Goal: Transaction & Acquisition: Purchase product/service

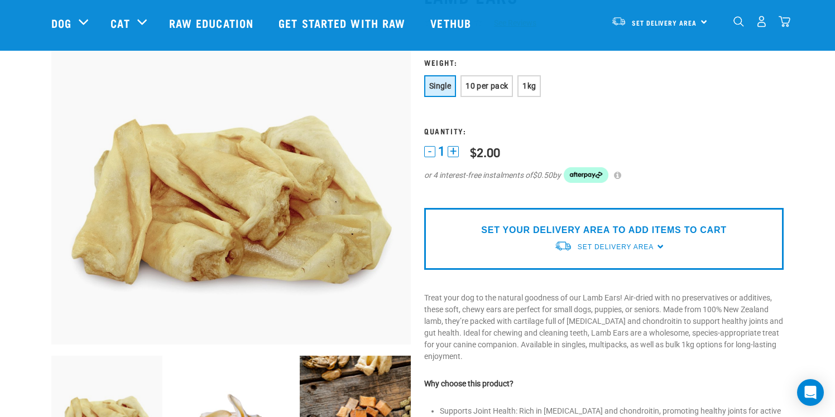
scroll to position [89, 0]
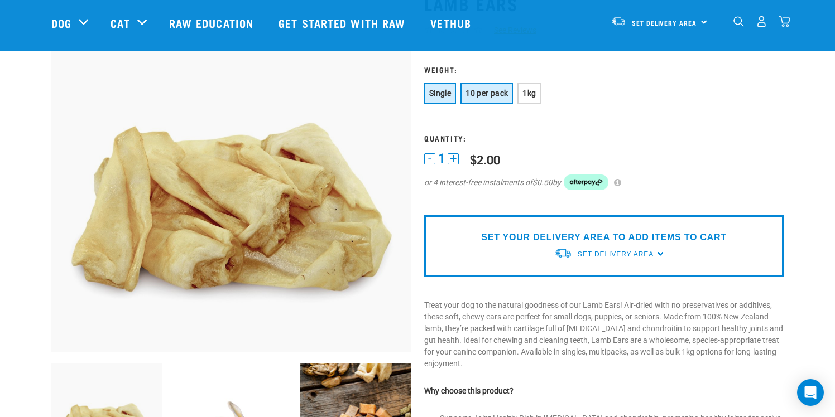
click at [480, 98] on button "10 per pack" at bounding box center [486, 94] width 52 height 22
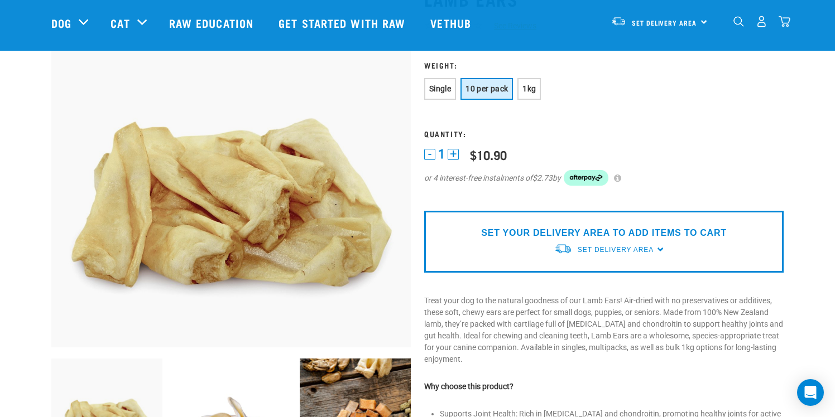
scroll to position [97, 0]
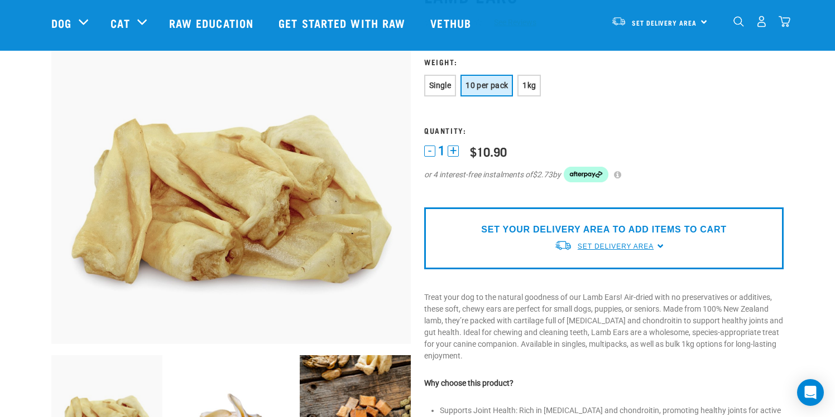
click at [623, 243] on span "Set Delivery Area" at bounding box center [616, 247] width 76 height 8
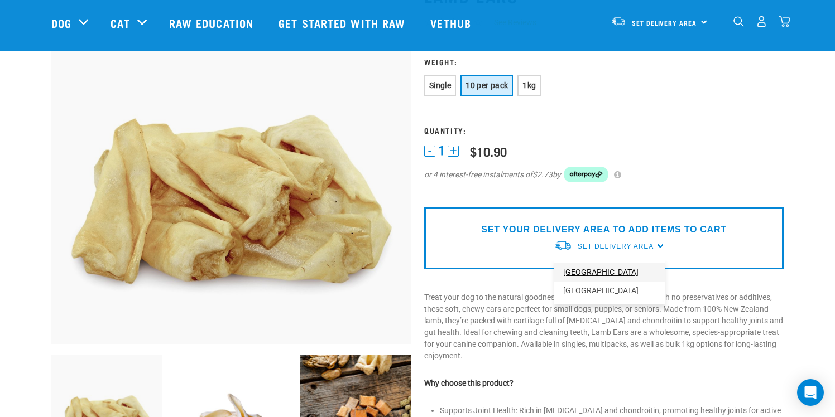
click at [599, 277] on link "[GEOGRAPHIC_DATA]" at bounding box center [609, 272] width 111 height 18
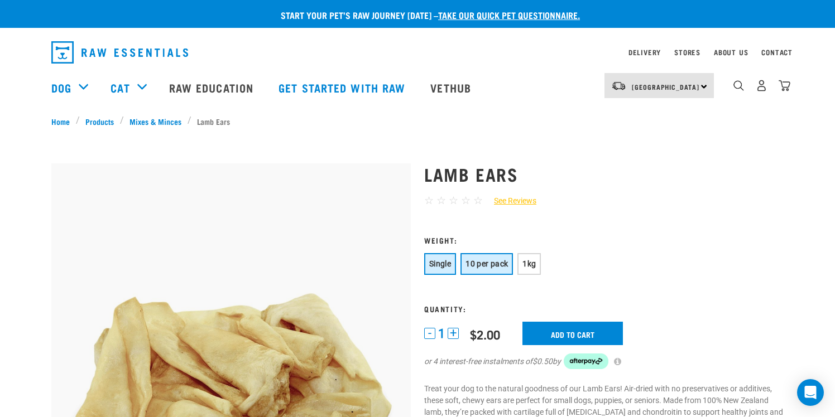
click at [499, 272] on button "10 per pack" at bounding box center [486, 264] width 52 height 22
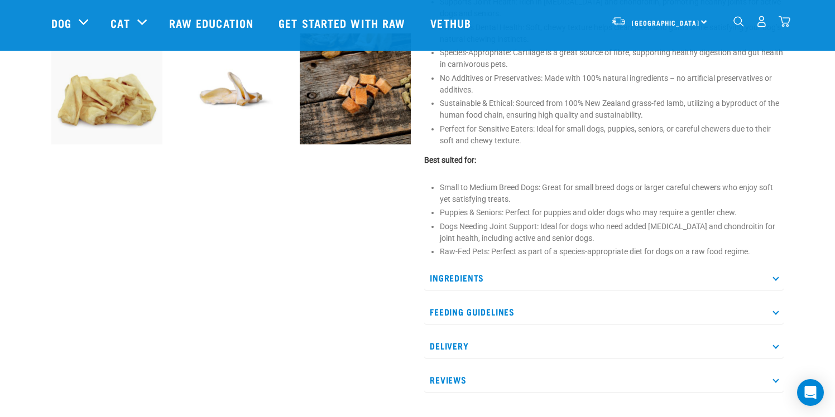
scroll to position [445, 0]
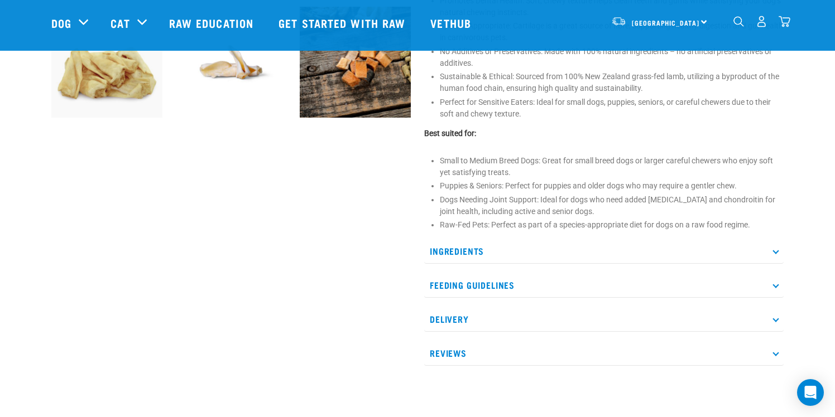
click at [496, 300] on div "Ingredients 100% NZ Lamb Ears Feeding Guidelines Not for human consumption. Tre…" at bounding box center [603, 302] width 359 height 127
click at [496, 289] on p "Feeding Guidelines" at bounding box center [603, 285] width 359 height 25
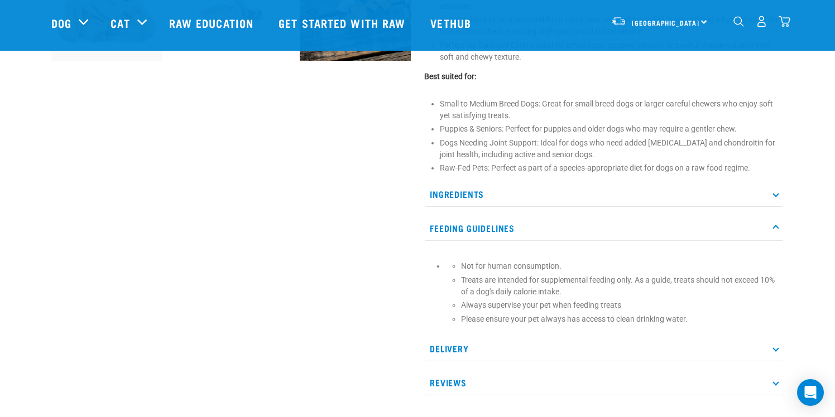
scroll to position [506, 0]
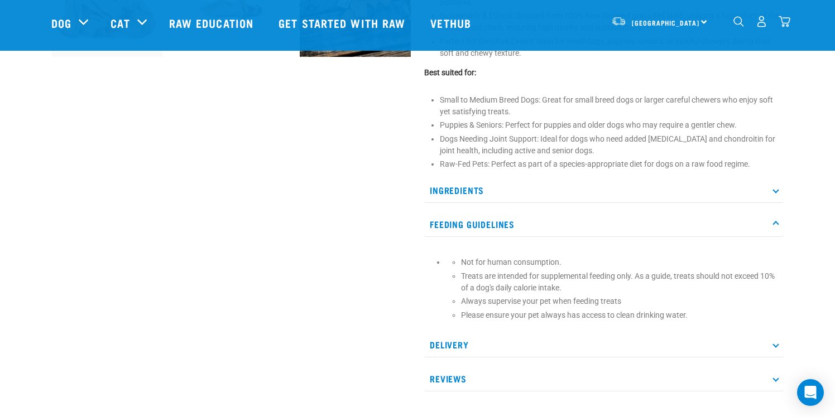
click at [488, 351] on p "Delivery" at bounding box center [603, 345] width 359 height 25
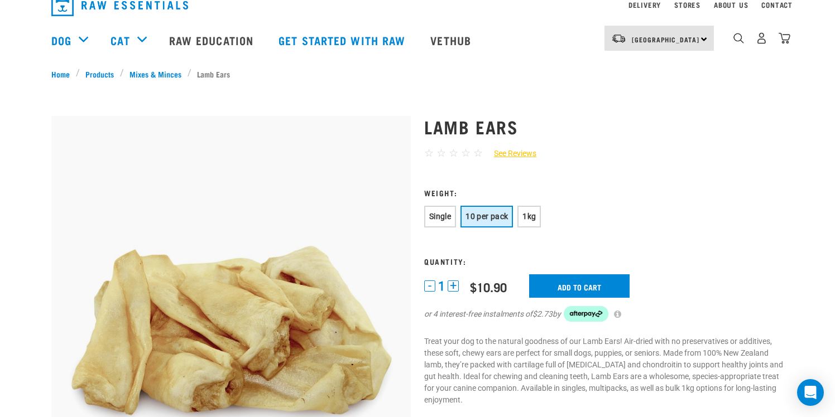
scroll to position [0, 0]
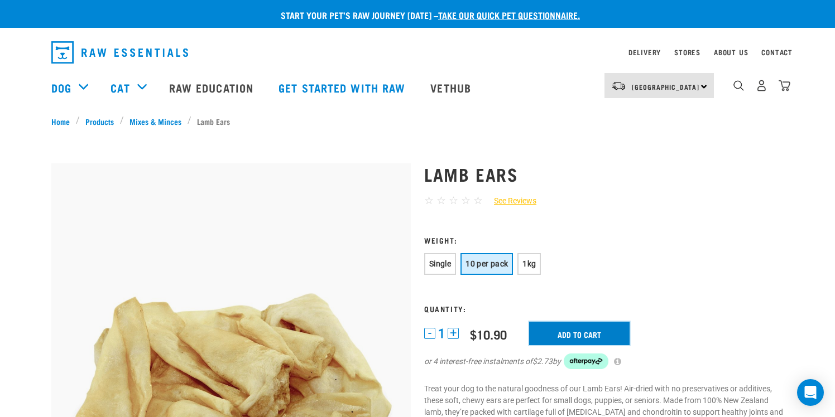
click at [542, 328] on input "Add to cart" at bounding box center [579, 333] width 100 height 23
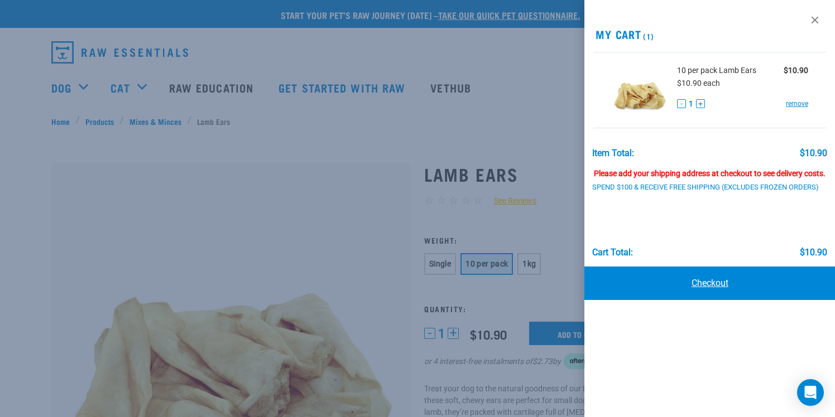
click at [703, 280] on link "Checkout" at bounding box center [709, 283] width 251 height 33
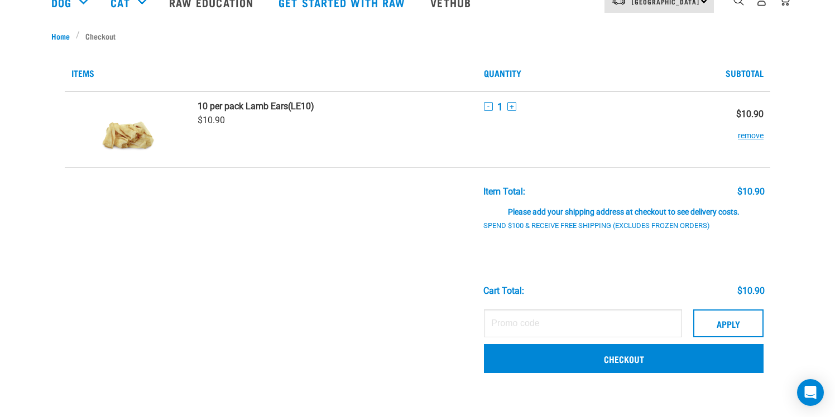
scroll to position [124, 0]
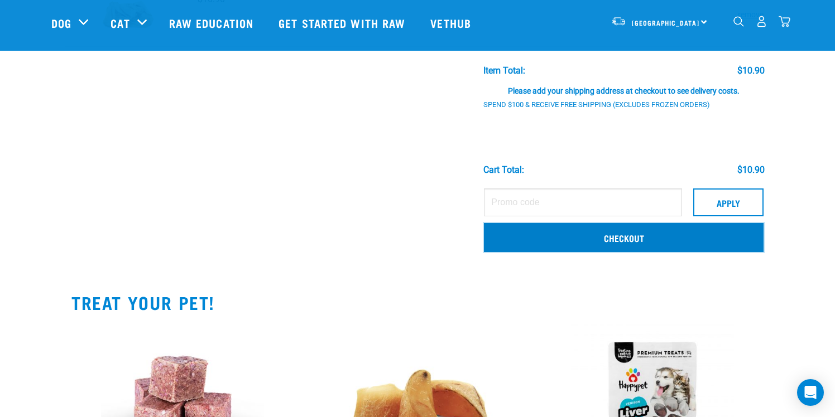
click at [613, 238] on link "Checkout" at bounding box center [624, 237] width 280 height 29
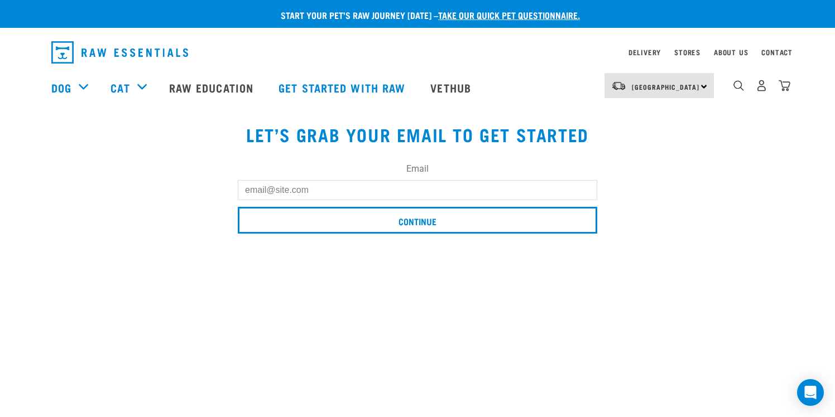
click at [474, 193] on input "Email" at bounding box center [417, 190] width 359 height 20
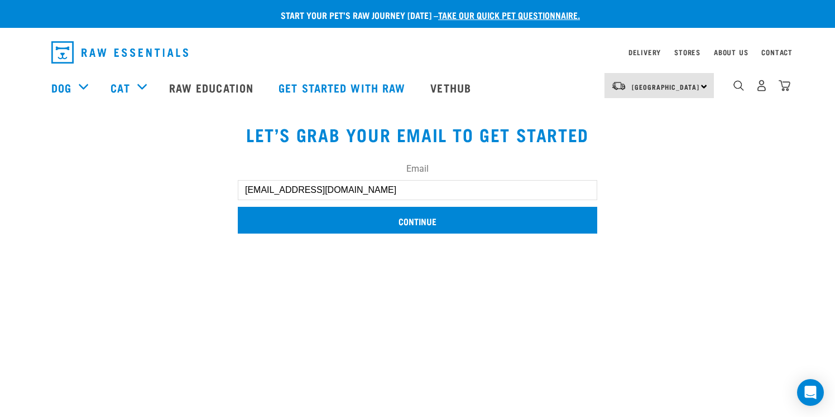
type input "hi@muxu.nz"
click at [507, 214] on input "Continue" at bounding box center [417, 220] width 359 height 27
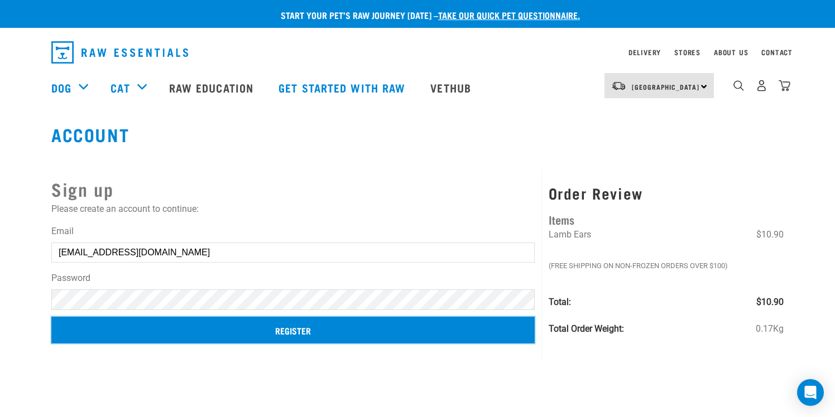
click at [188, 329] on input "Register" at bounding box center [292, 330] width 483 height 27
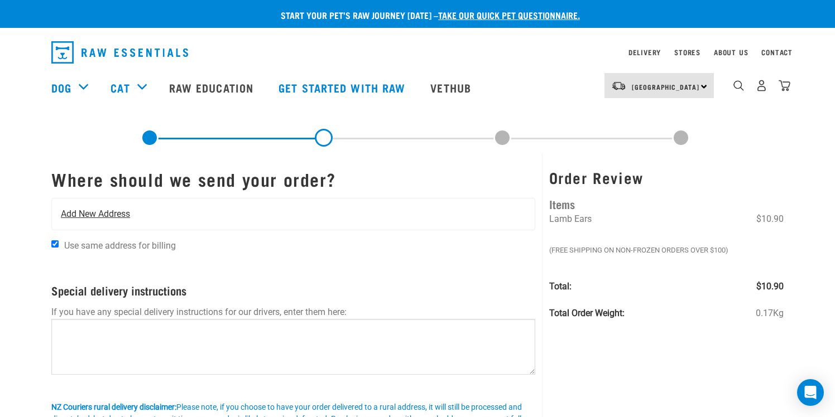
scroll to position [17, 0]
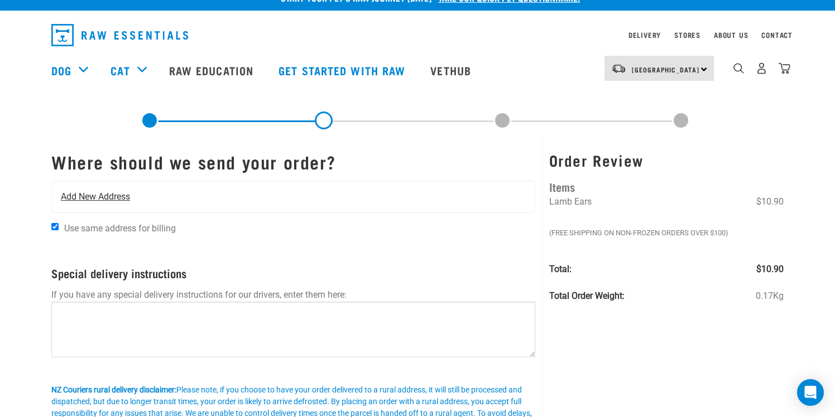
click at [121, 194] on span "Add New Address" at bounding box center [95, 196] width 69 height 13
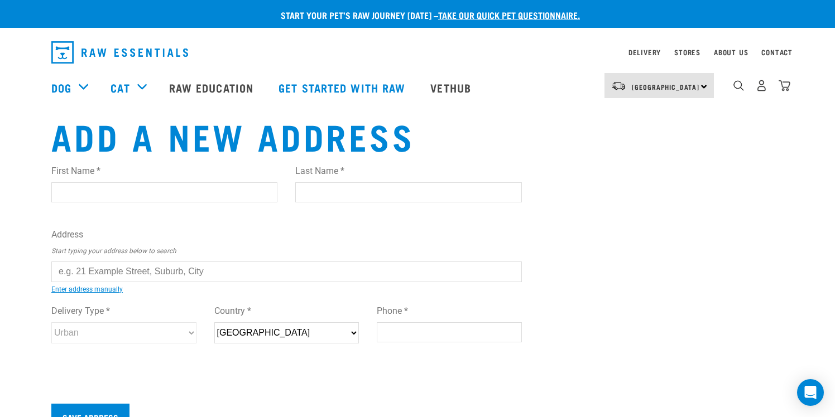
click at [146, 196] on input "First Name *" at bounding box center [164, 192] width 226 height 20
type input "J"
type input "[PERSON_NAME]"
click at [178, 266] on input "text" at bounding box center [286, 272] width 470 height 20
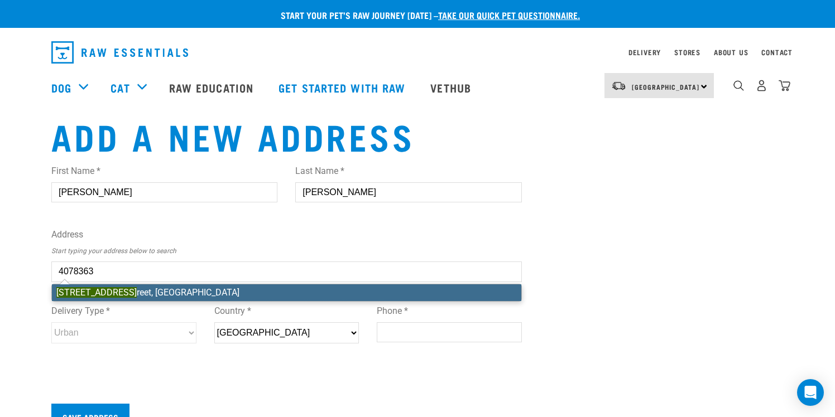
click at [158, 288] on li "[STREET_ADDRESS]" at bounding box center [286, 293] width 469 height 17
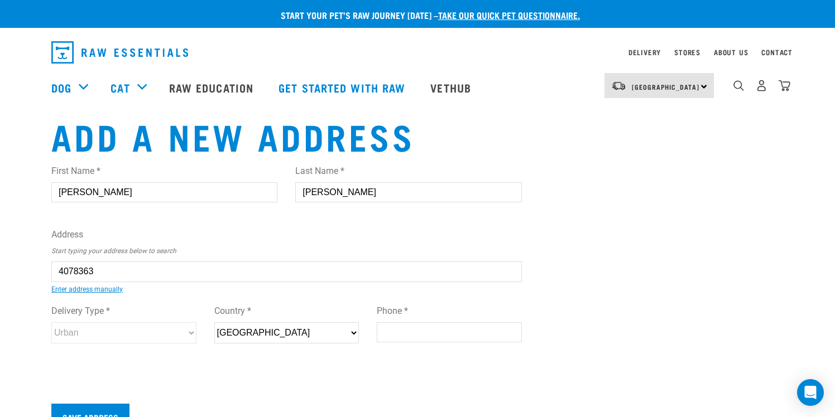
type input "[STREET_ADDRESS]"
type input "[GEOGRAPHIC_DATA]"
select select "AUK"
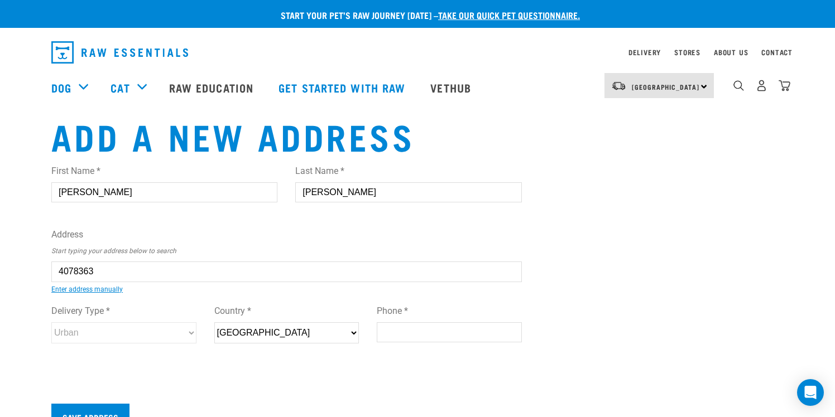
type input "0630"
select select "Urban"
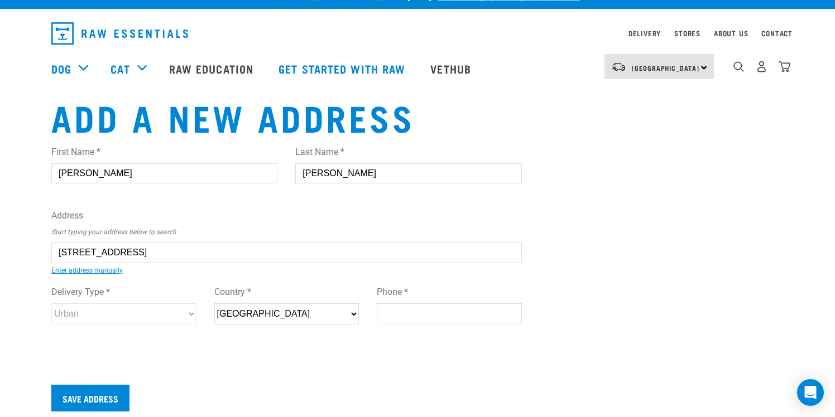
scroll to position [27, 0]
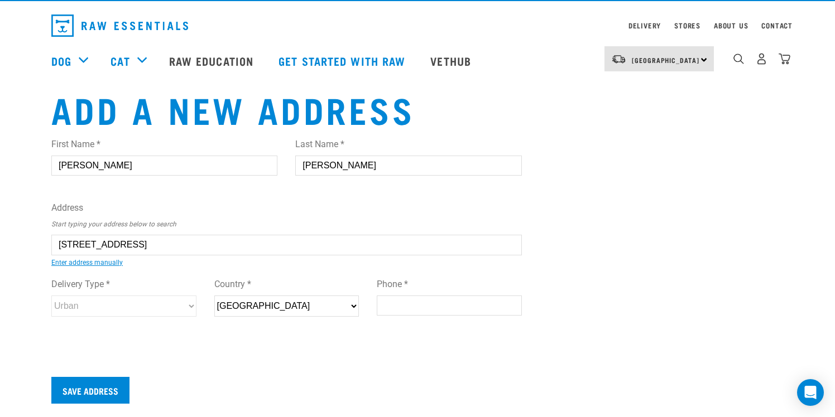
type input "[STREET_ADDRESS]"
click at [421, 307] on input "Phone *" at bounding box center [449, 306] width 145 height 20
type input "0224224054"
click at [103, 391] on input "Save Address" at bounding box center [90, 390] width 78 height 27
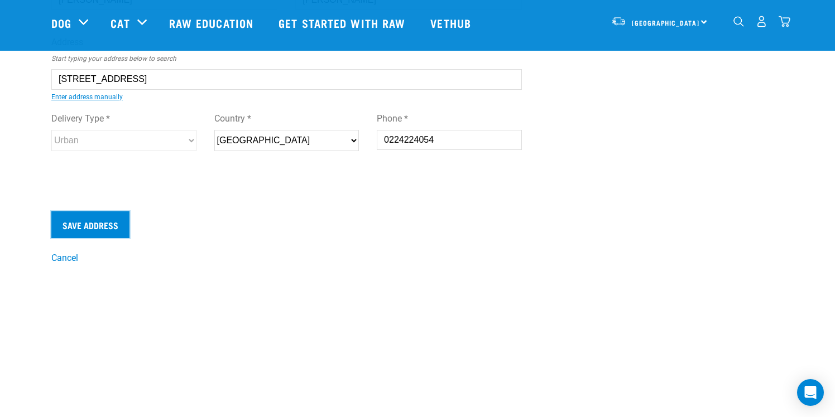
scroll to position [161, 0]
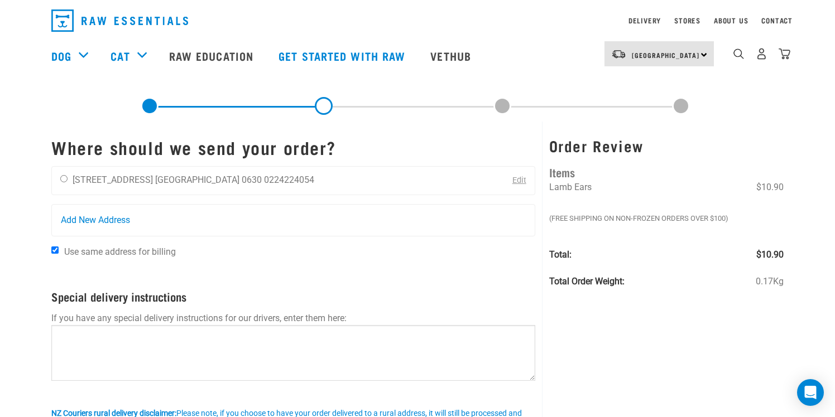
scroll to position [33, 0]
click at [121, 180] on li "[STREET_ADDRESS]" at bounding box center [113, 179] width 80 height 11
click at [68, 172] on div "[PERSON_NAME] [STREET_ADDRESS] [GEOGRAPHIC_DATA] 0630 0224224054" at bounding box center [187, 180] width 271 height 28
click at [62, 180] on input "radio" at bounding box center [63, 177] width 7 height 7
radio input "true"
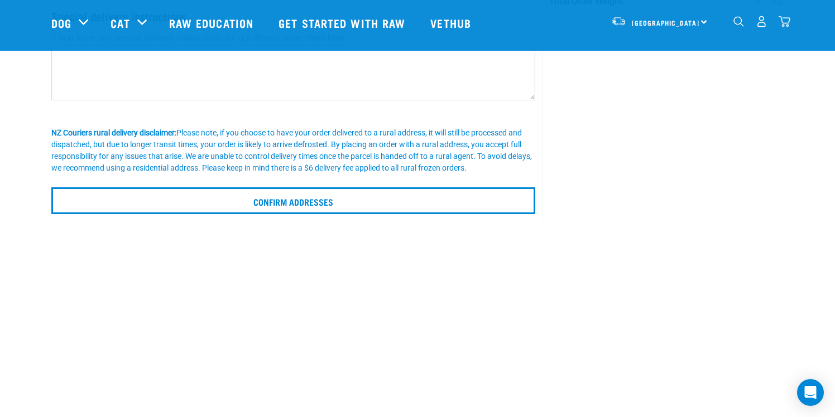
scroll to position [216, 0]
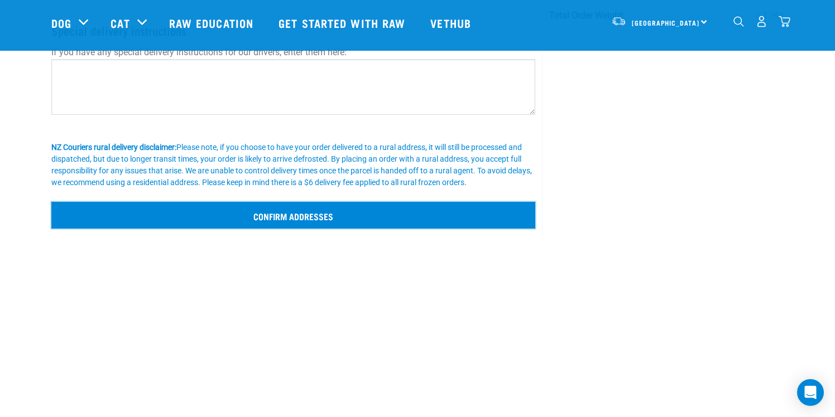
click at [243, 213] on input "Confirm addresses" at bounding box center [293, 215] width 484 height 27
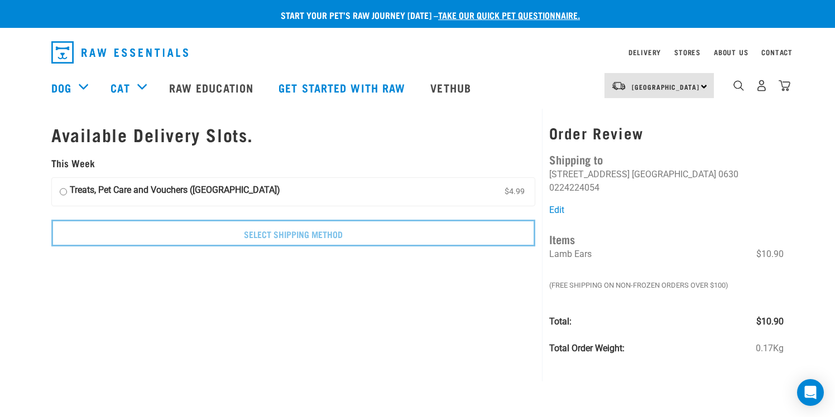
click at [151, 190] on strong "Treats, Pet Care and Vouchers (North Island)" at bounding box center [175, 192] width 210 height 17
click at [67, 190] on input "Treats, Pet Care and Vouchers (North Island) $4.99" at bounding box center [63, 192] width 7 height 17
radio input "true"
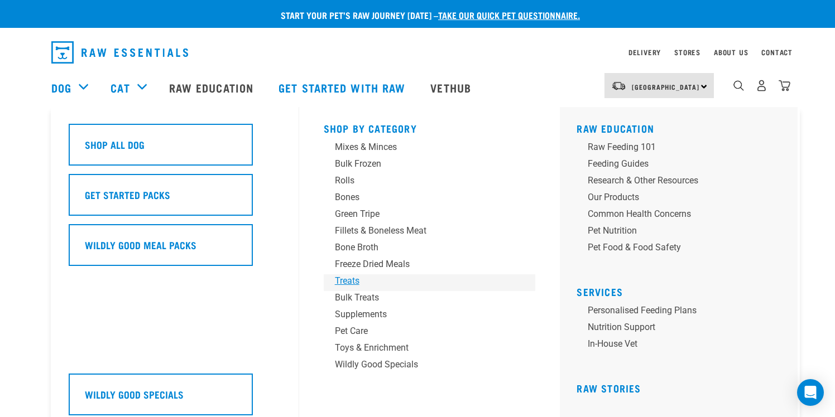
click at [355, 284] on div "Treats" at bounding box center [422, 281] width 174 height 13
click at [346, 281] on div "Treats" at bounding box center [422, 281] width 174 height 13
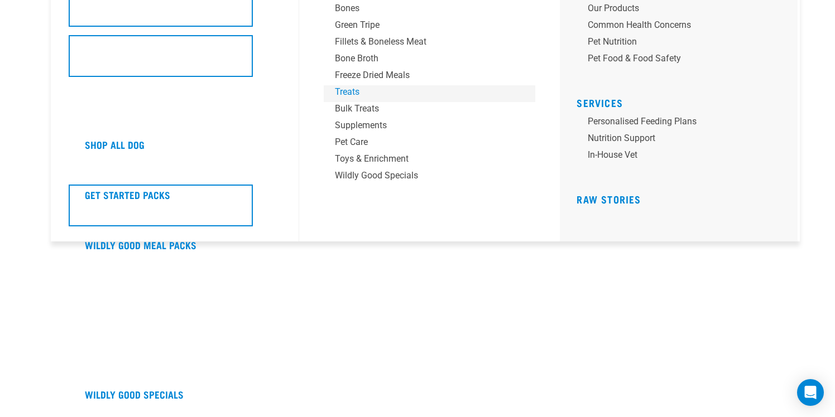
scroll to position [287, 0]
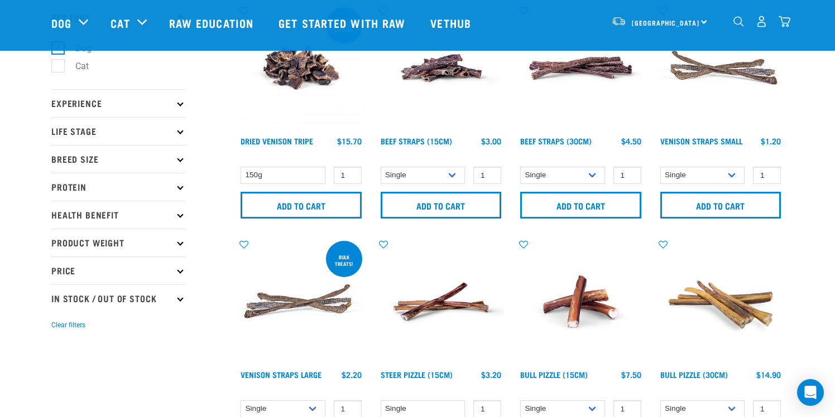
scroll to position [80, 0]
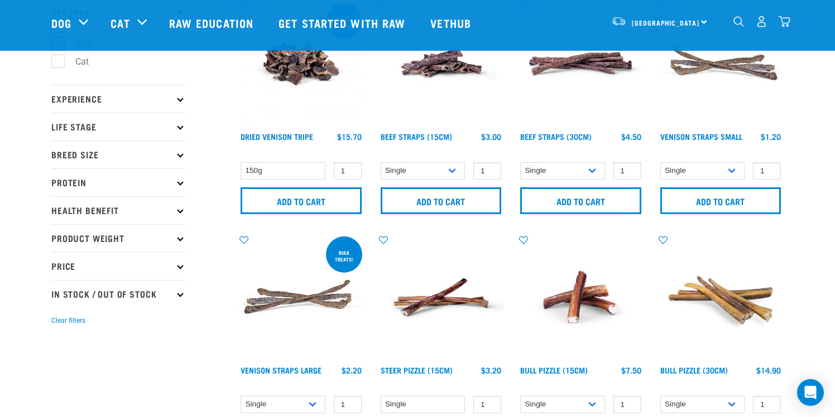
click at [161, 131] on p "Life Stage" at bounding box center [118, 127] width 134 height 28
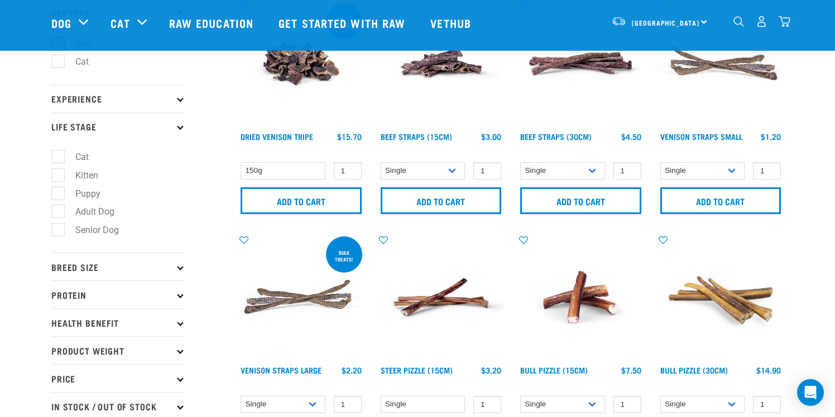
click at [60, 199] on label "Puppy" at bounding box center [80, 194] width 47 height 14
click at [59, 195] on input "Puppy" at bounding box center [54, 191] width 7 height 7
checkbox input "true"
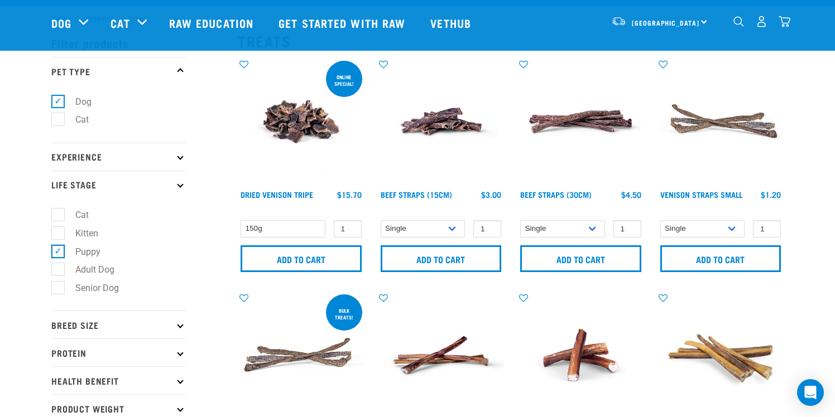
scroll to position [0, 0]
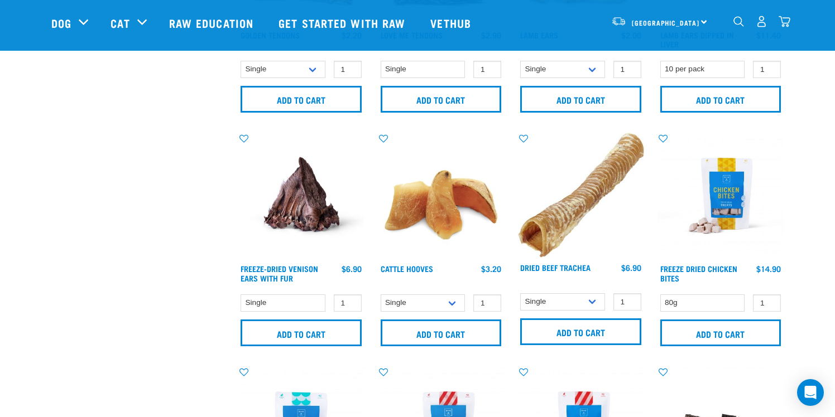
scroll to position [650, 0]
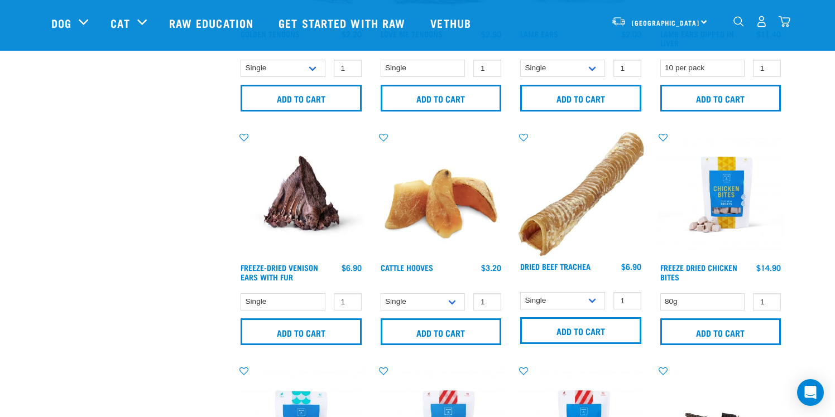
click at [575, 215] on img at bounding box center [580, 194] width 127 height 125
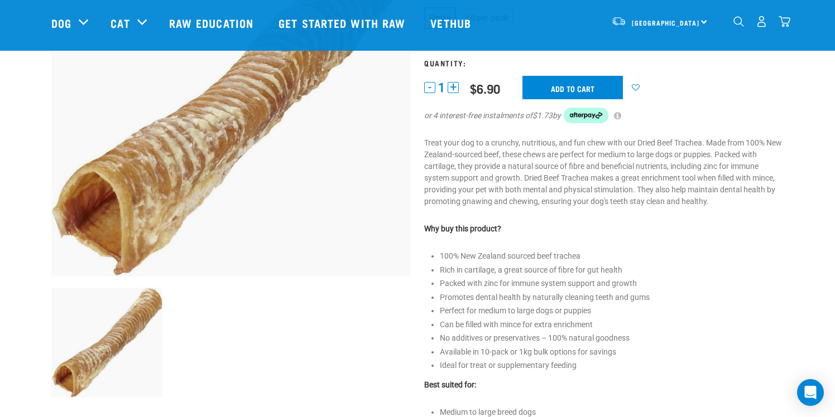
scroll to position [177, 0]
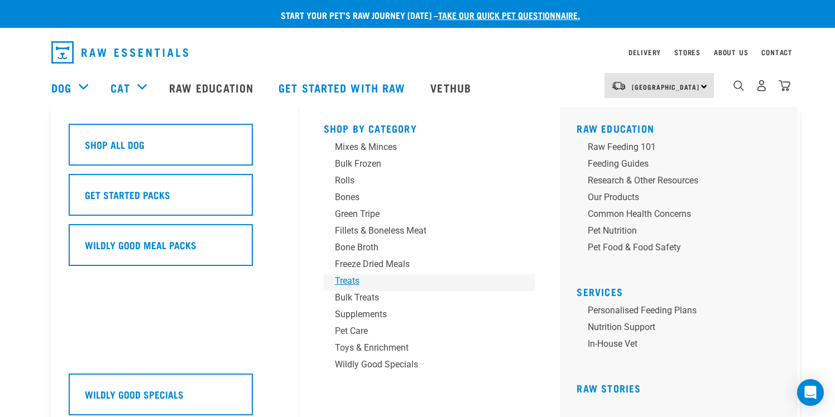
click at [350, 280] on div "Treats" at bounding box center [422, 281] width 174 height 13
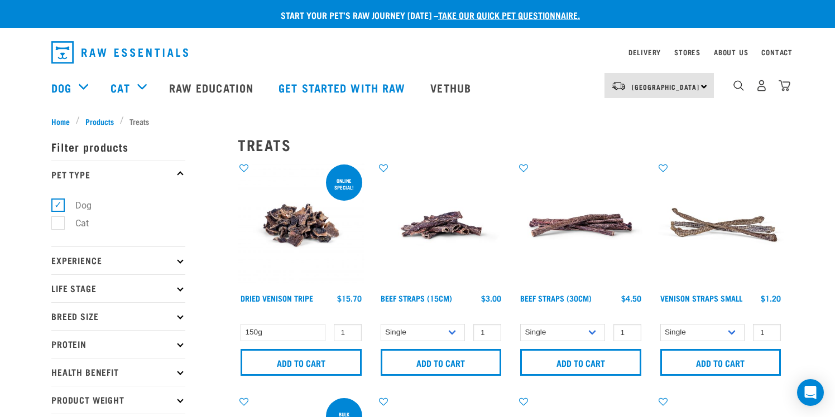
click at [111, 294] on p "Life Stage" at bounding box center [118, 289] width 134 height 28
click at [59, 359] on label "Puppy" at bounding box center [80, 356] width 47 height 14
click at [59, 357] on input "Puppy" at bounding box center [54, 353] width 7 height 7
checkbox input "true"
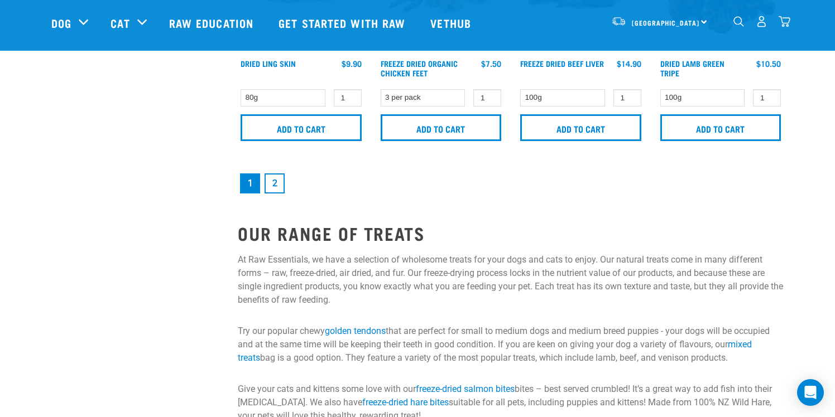
scroll to position [1822, 0]
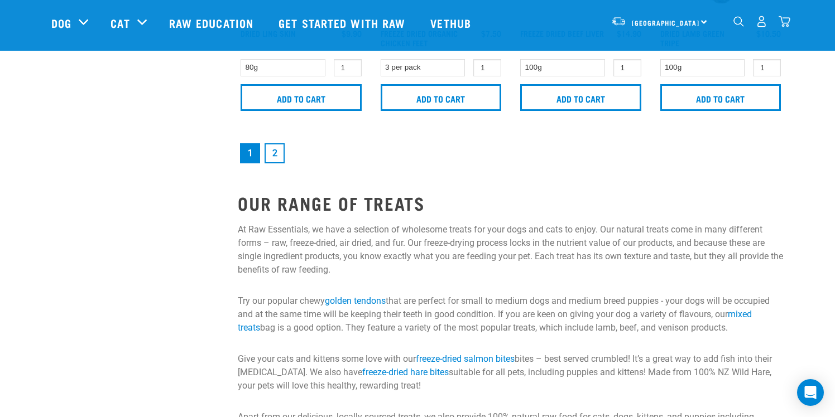
click at [273, 151] on link "2" at bounding box center [274, 153] width 20 height 20
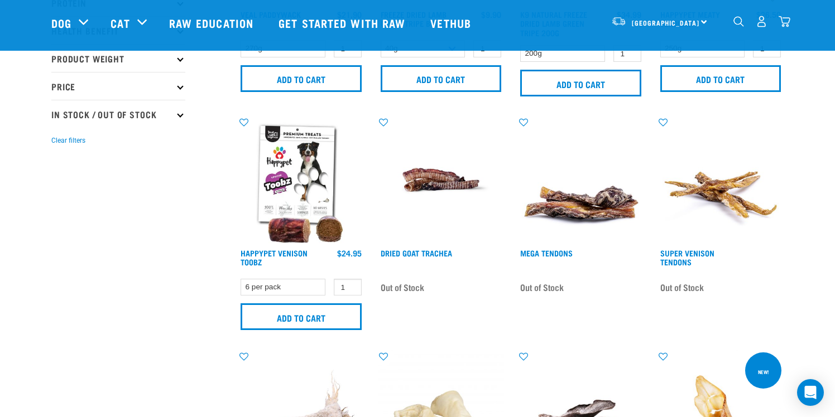
scroll to position [185, 0]
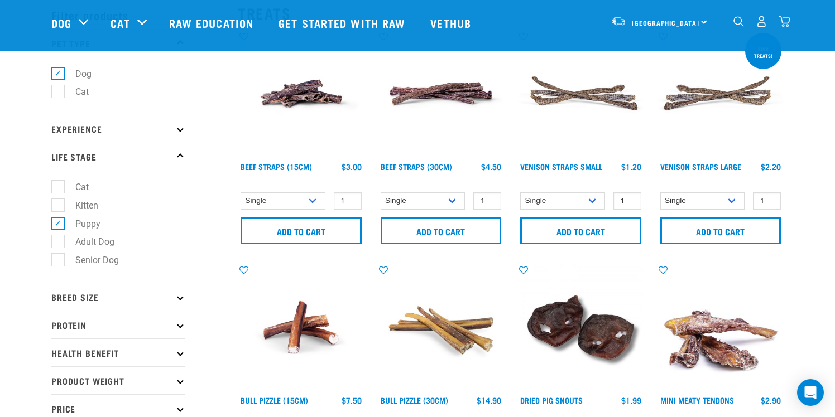
scroll to position [51, 0]
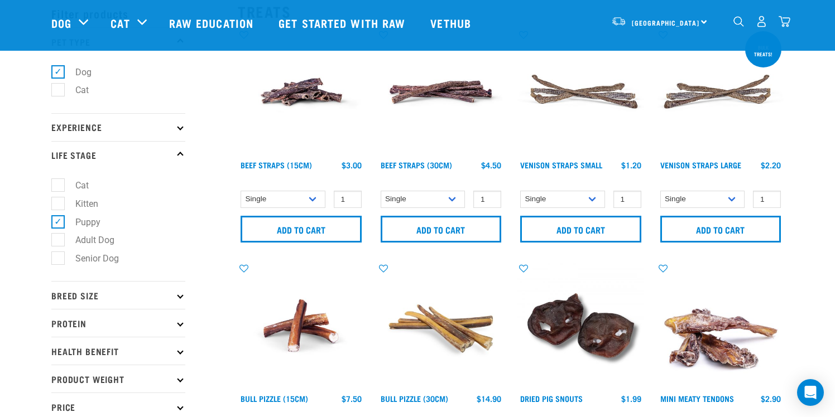
click at [298, 117] on img at bounding box center [301, 92] width 127 height 127
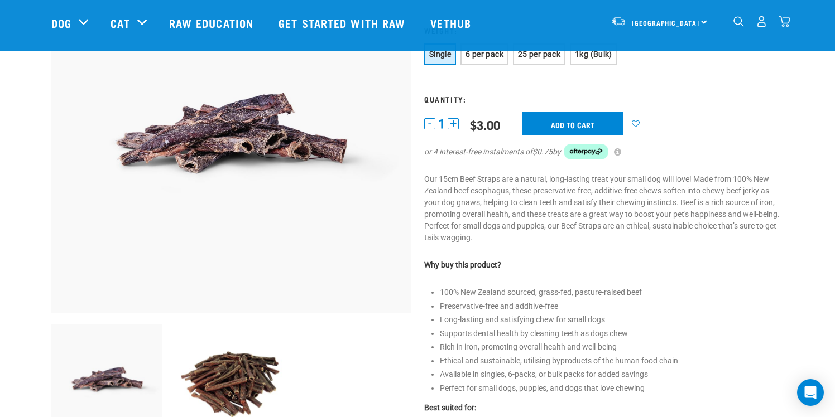
scroll to position [117, 0]
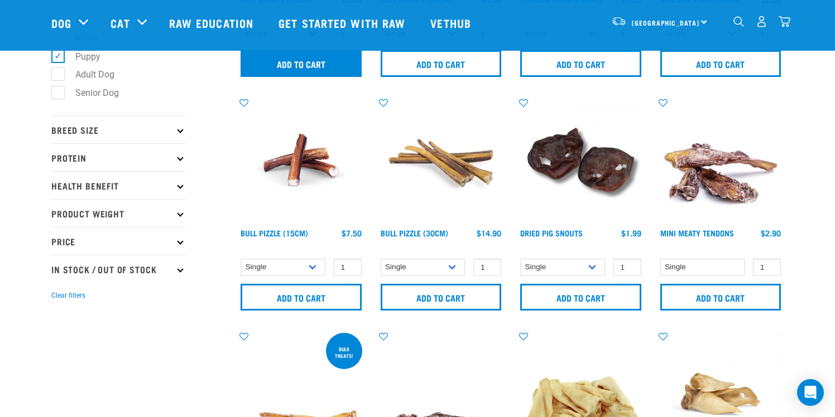
scroll to position [212, 0]
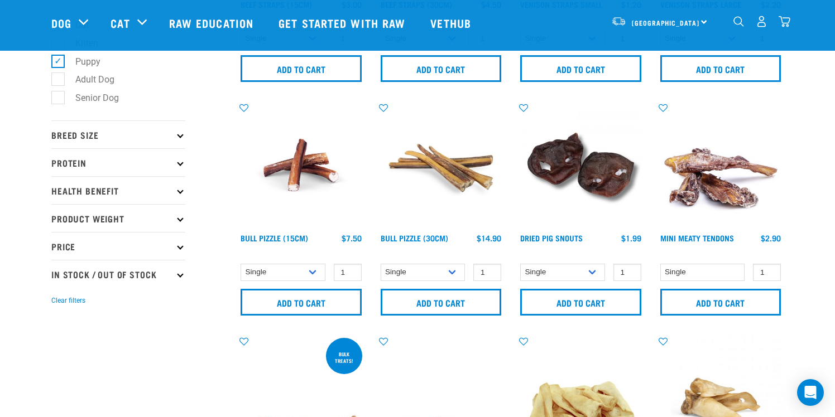
click at [311, 170] on img at bounding box center [301, 165] width 127 height 127
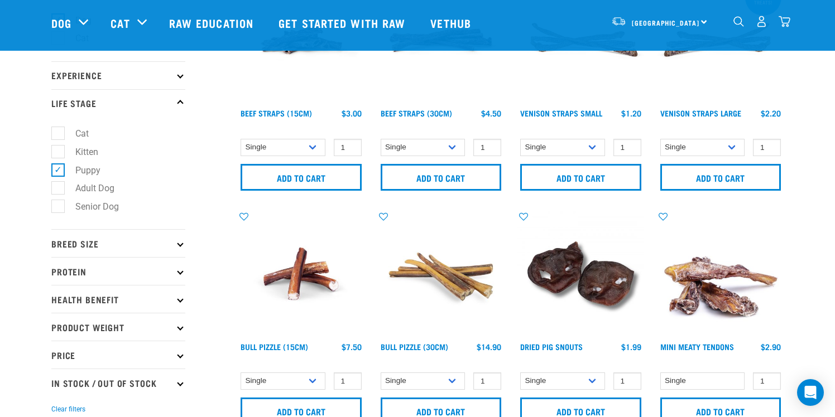
scroll to position [58, 0]
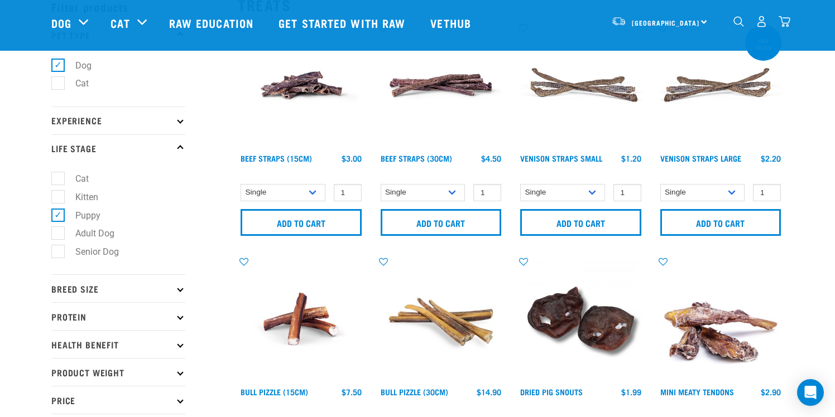
click at [573, 323] on img at bounding box center [580, 319] width 127 height 127
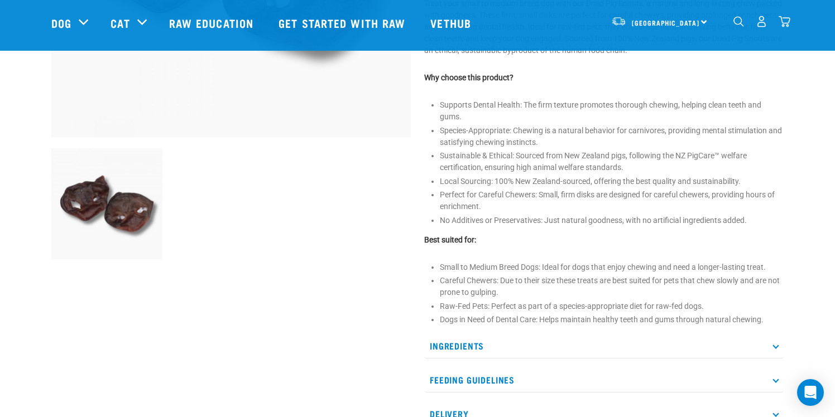
scroll to position [318, 0]
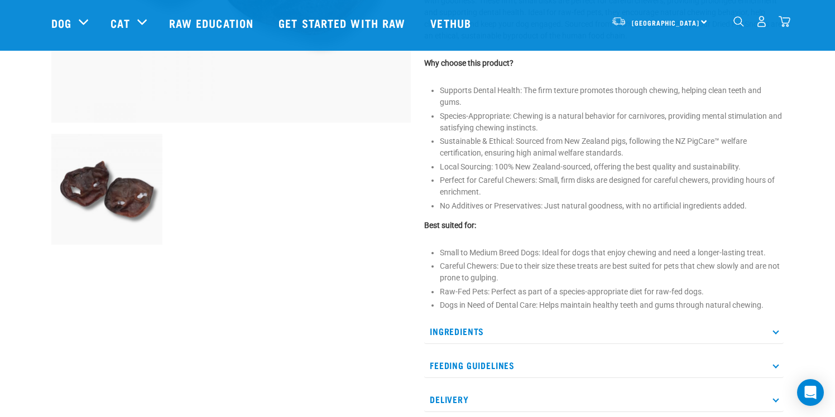
click at [562, 328] on p "Ingredients" at bounding box center [603, 331] width 359 height 25
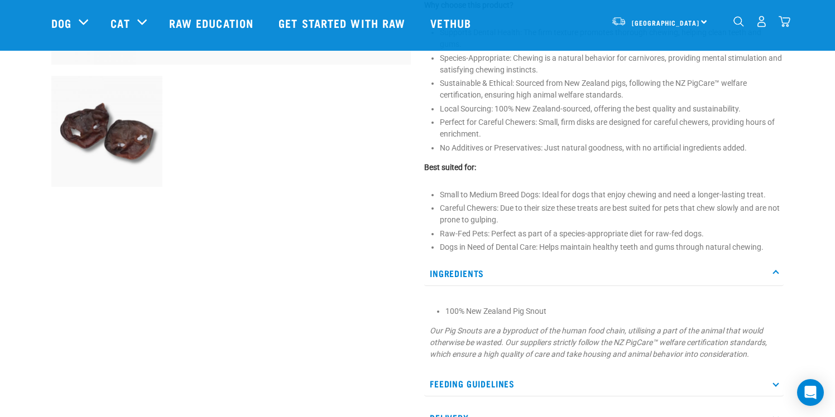
scroll to position [374, 0]
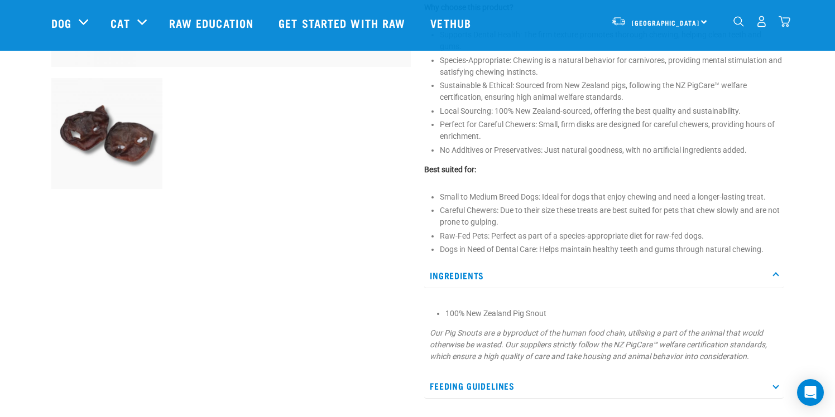
click at [586, 187] on div "Dried Pig Snouts ☆ ☆ ☆ ☆ ☆ See Reviews 1" at bounding box center [603, 88] width 373 height 790
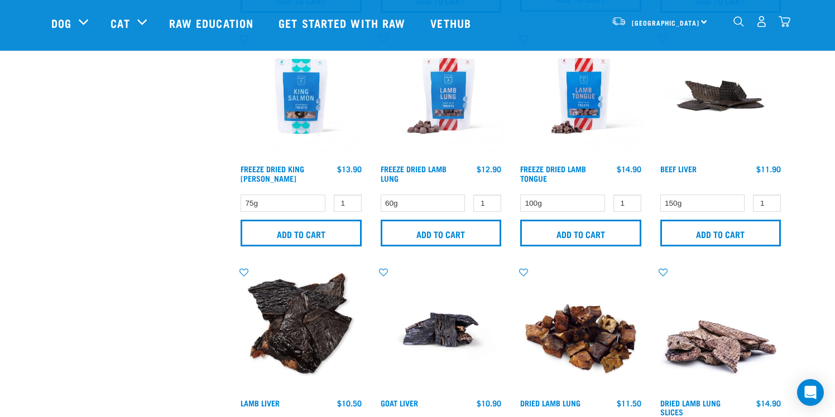
scroll to position [1014, 0]
